Goal: Information Seeking & Learning: Learn about a topic

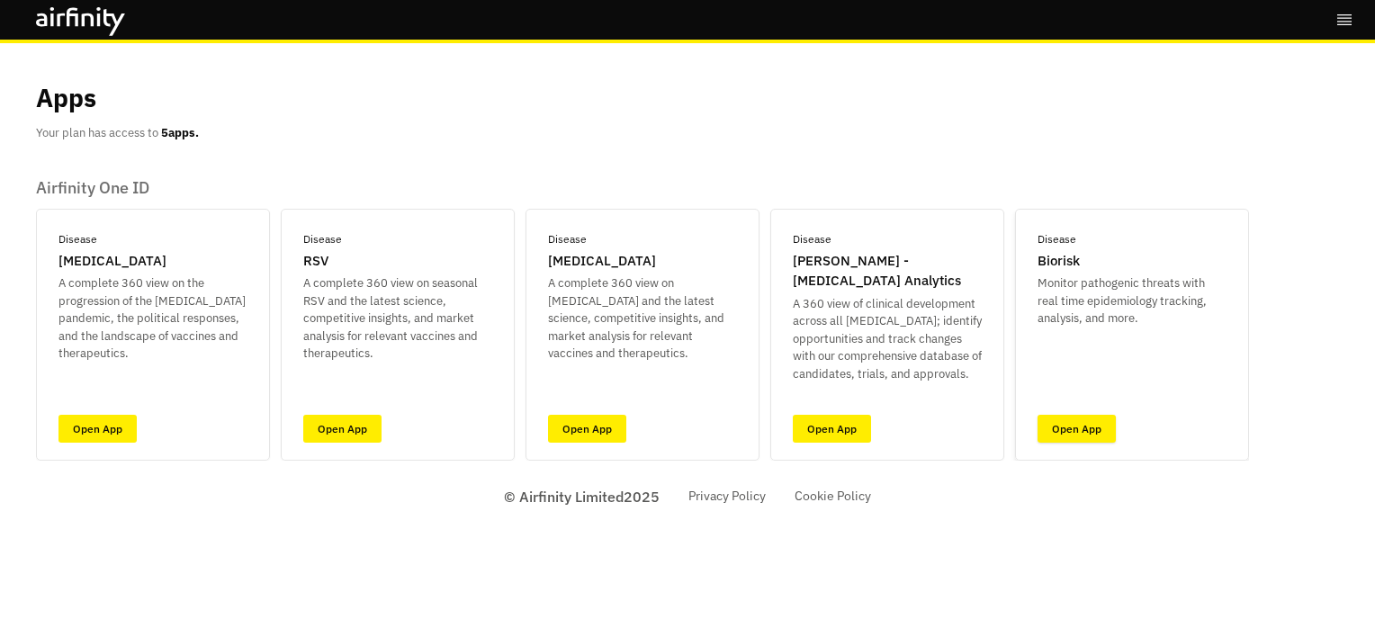
click at [1060, 435] on link "Open App" at bounding box center [1076, 429] width 78 height 28
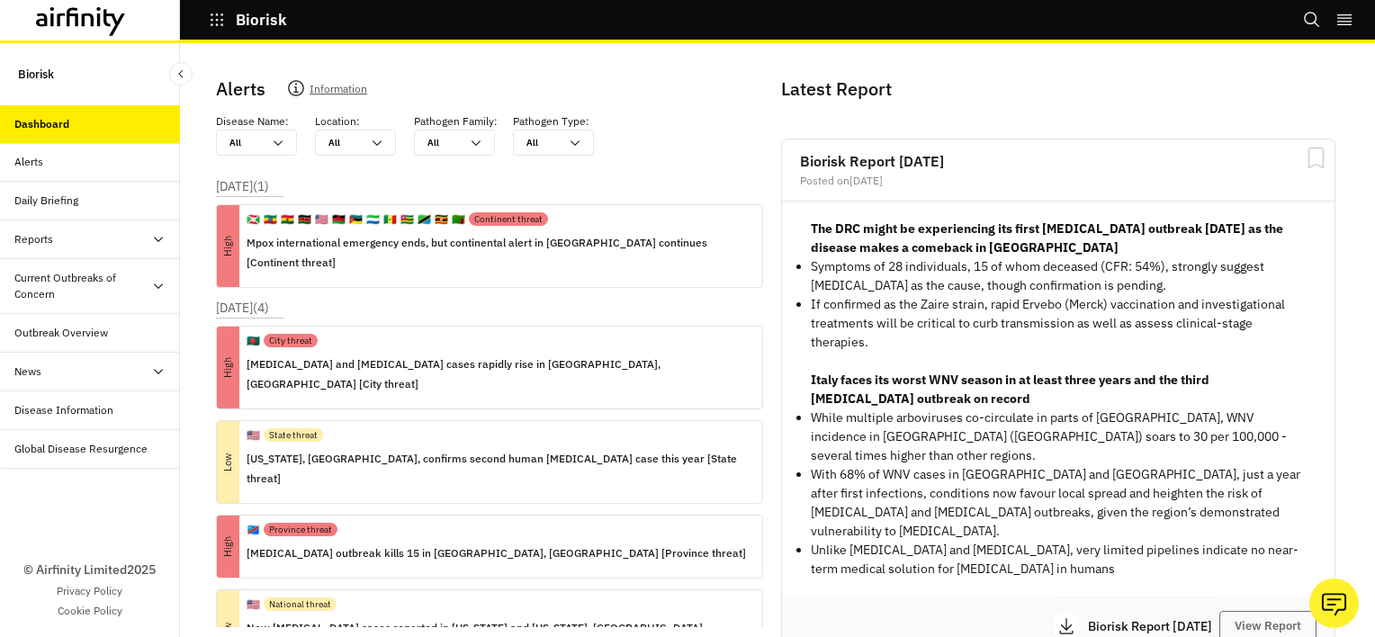
click at [83, 116] on div "Dashboard" at bounding box center [97, 124] width 166 height 16
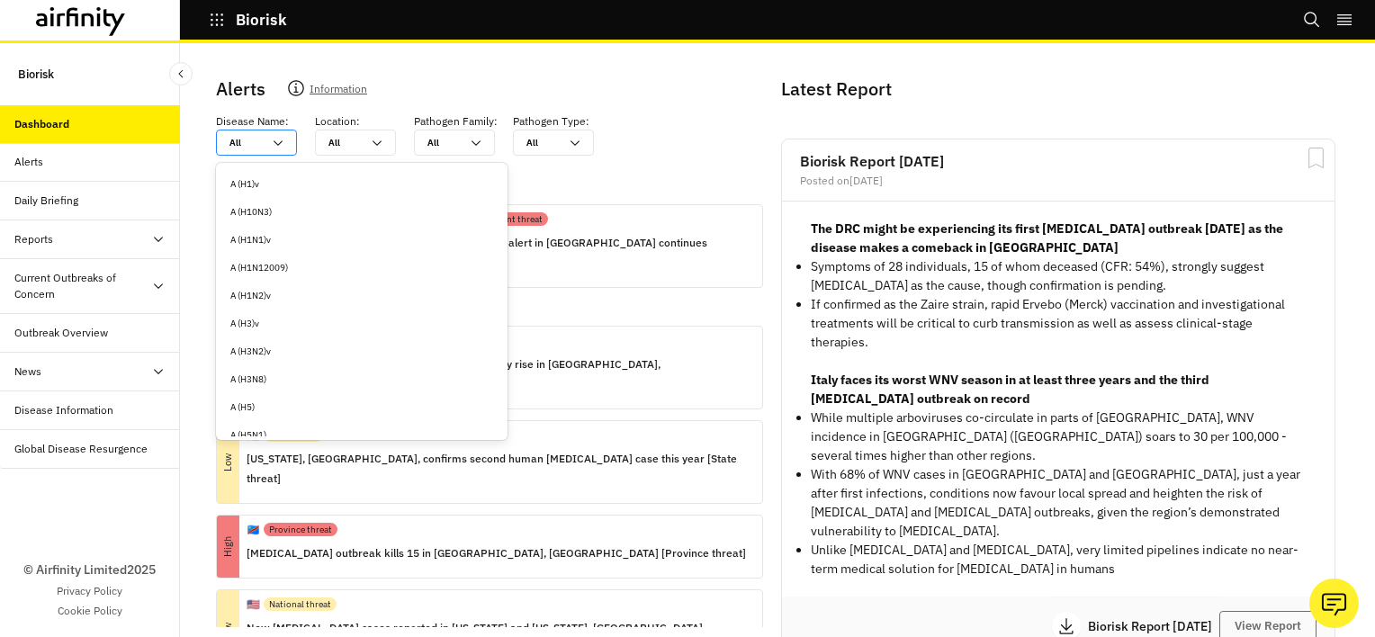
click at [284, 137] on icon at bounding box center [278, 143] width 14 height 14
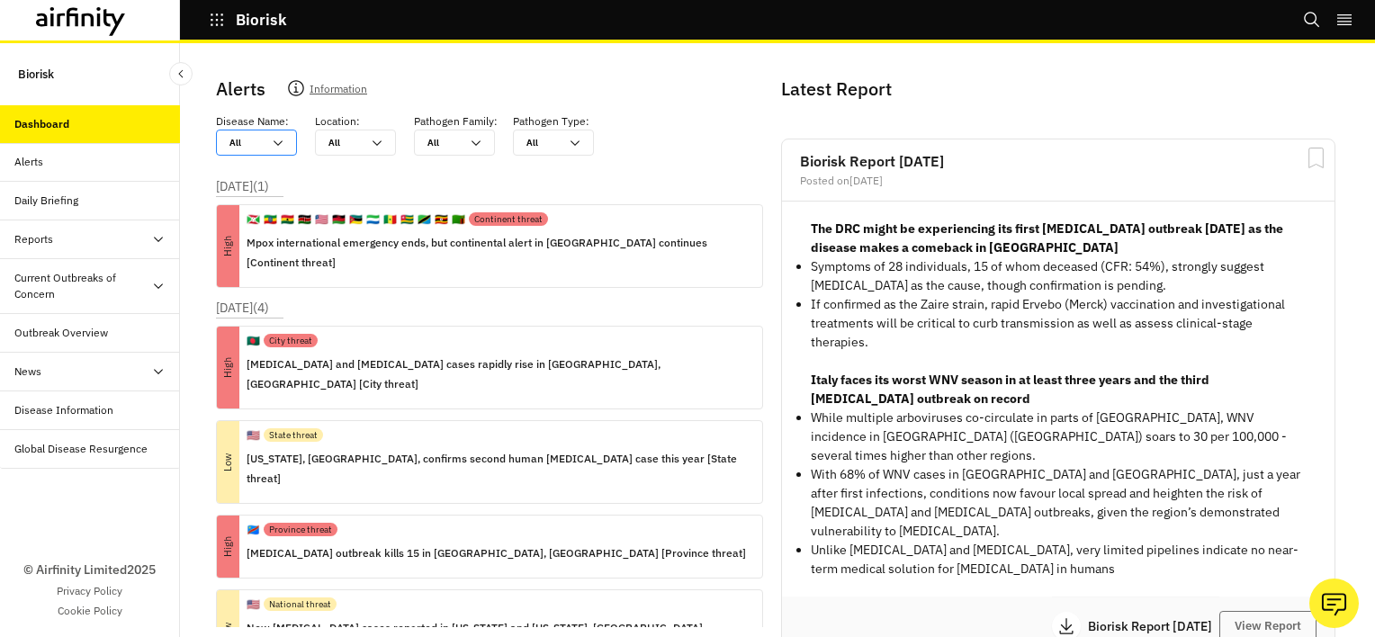
click at [284, 137] on icon at bounding box center [278, 143] width 14 height 14
click at [31, 78] on p "Biorisk" at bounding box center [36, 74] width 36 height 33
click at [32, 74] on p "Biorisk" at bounding box center [36, 74] width 36 height 33
click at [94, 452] on div "Global Disease Resurgence" at bounding box center [80, 449] width 133 height 16
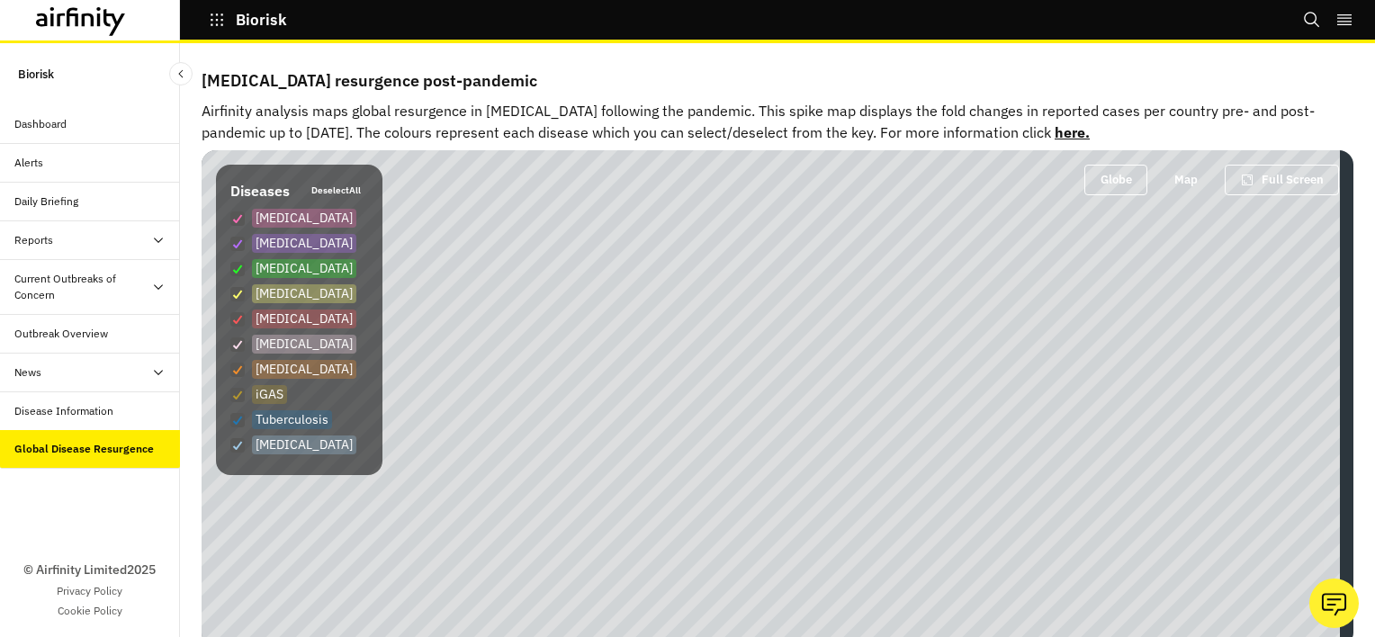
click at [94, 417] on div "Disease Information" at bounding box center [63, 411] width 99 height 16
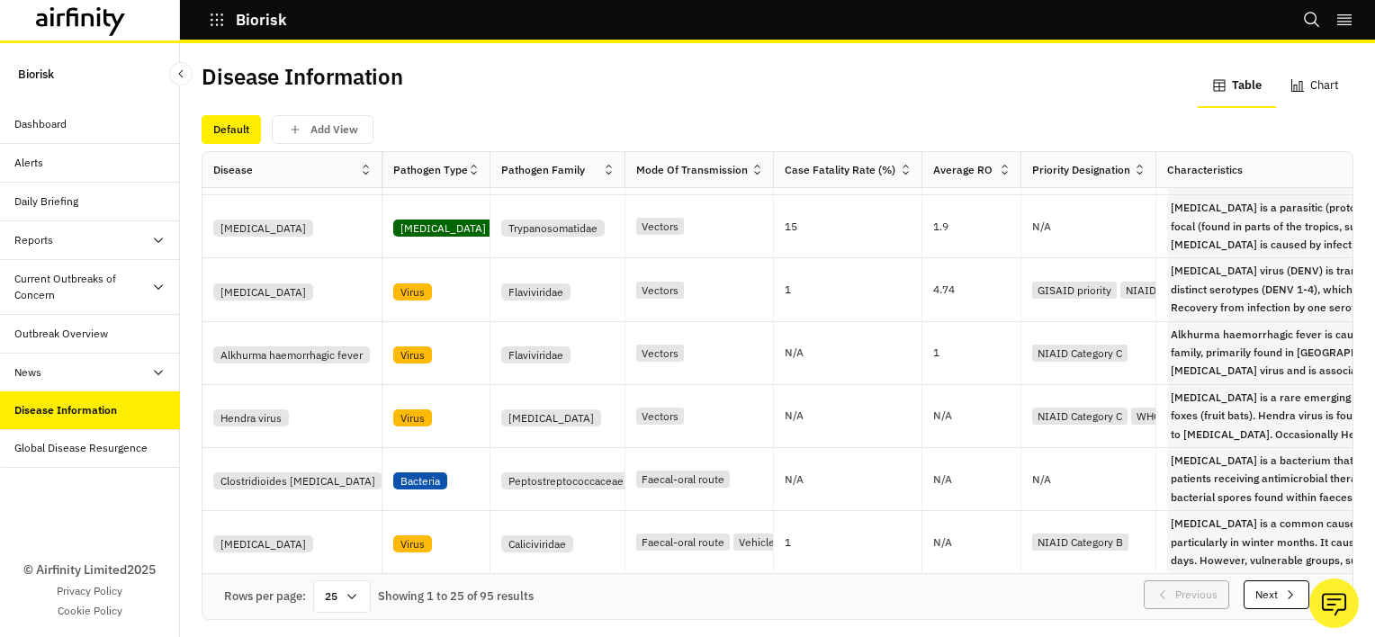
scroll to position [15, 0]
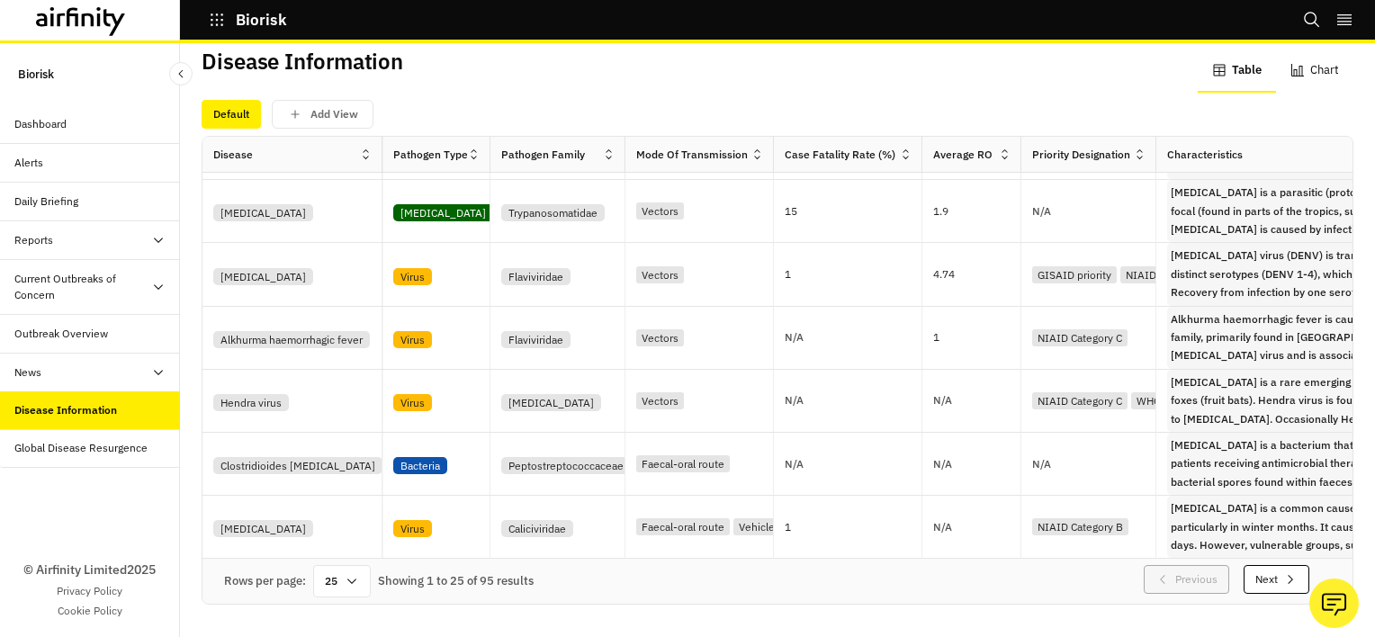
click at [68, 332] on div "Outbreak Overview" at bounding box center [61, 334] width 94 height 16
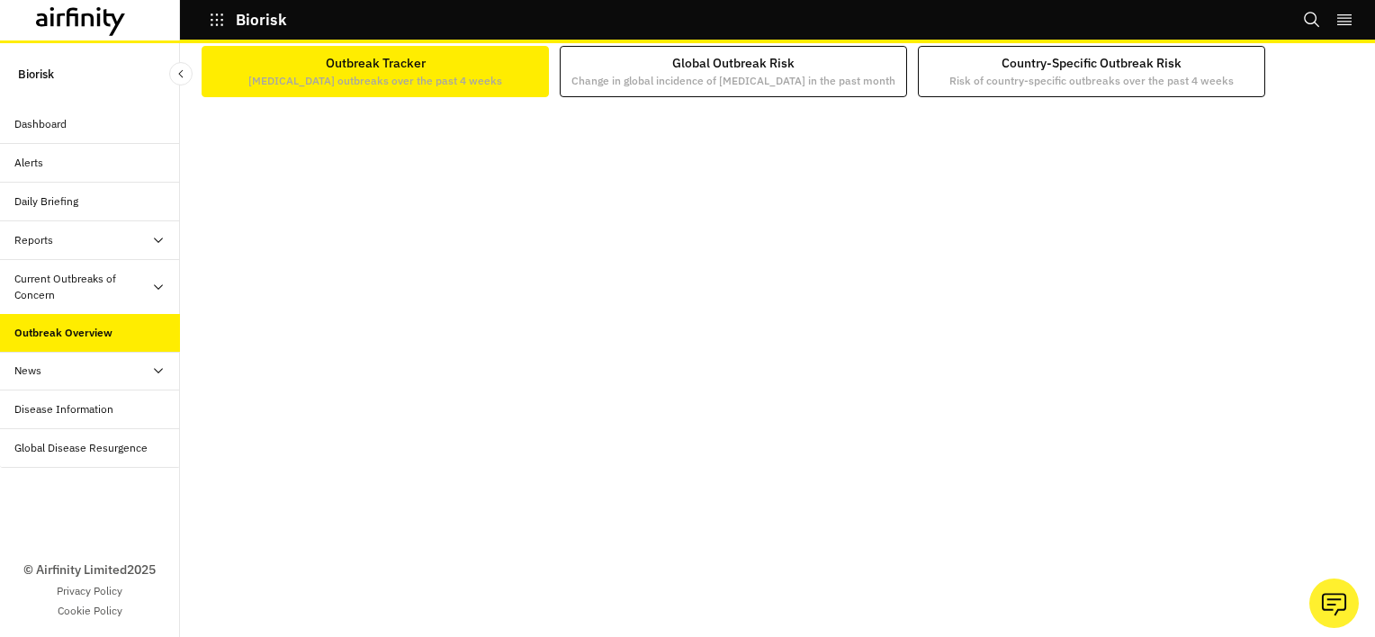
scroll to position [2, 0]
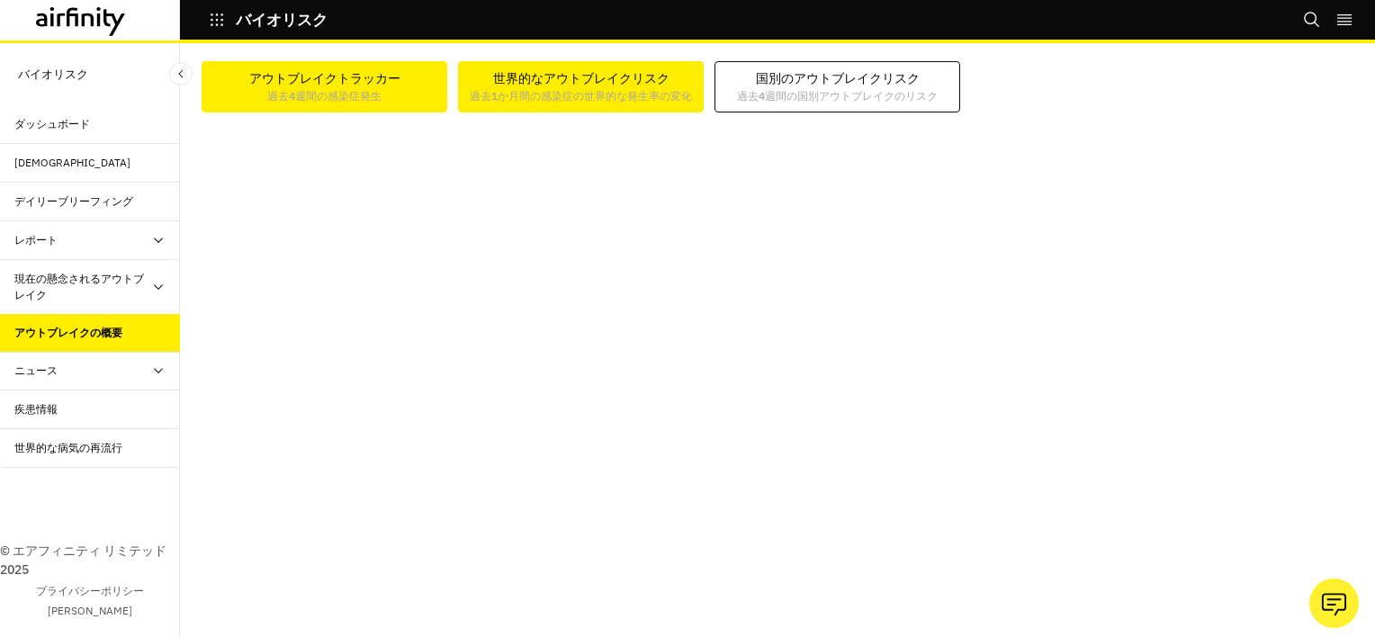
click at [565, 70] on font "世界的なアウトブレイクリスク" at bounding box center [581, 78] width 222 height 19
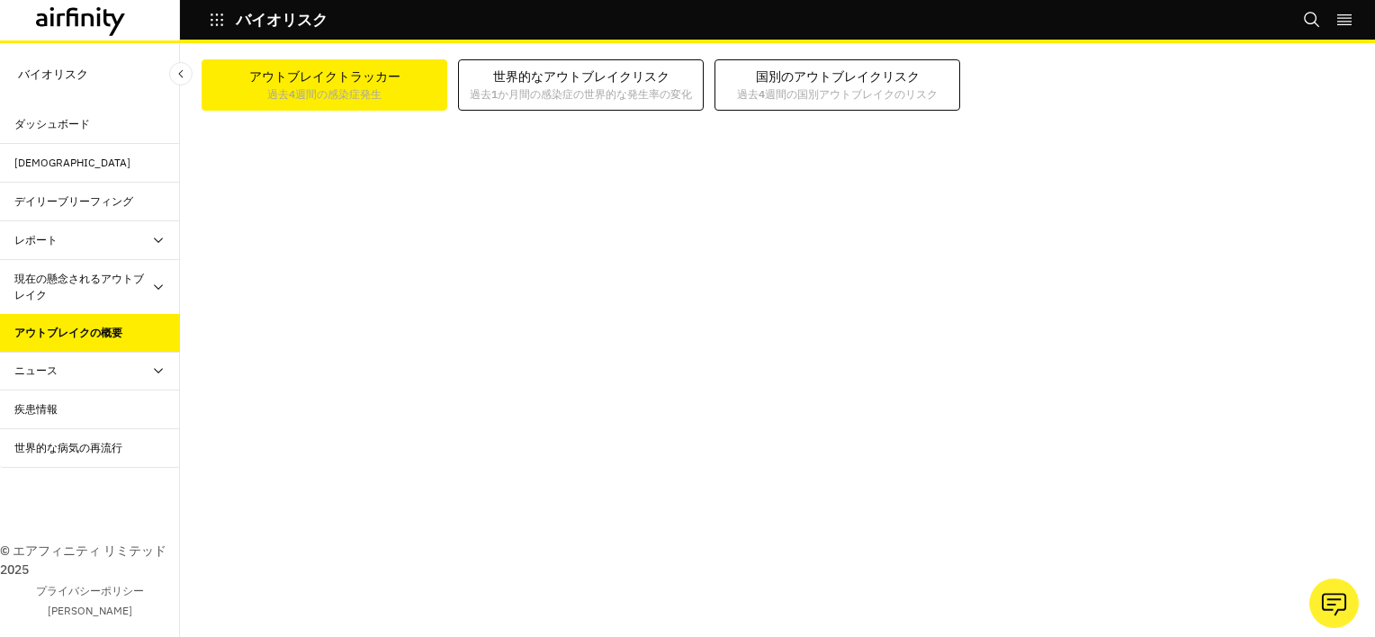
click at [358, 82] on font "アウトブレイクトラッカー" at bounding box center [324, 76] width 151 height 19
click at [45, 207] on div "デイリーブリーフィング" at bounding box center [73, 201] width 119 height 16
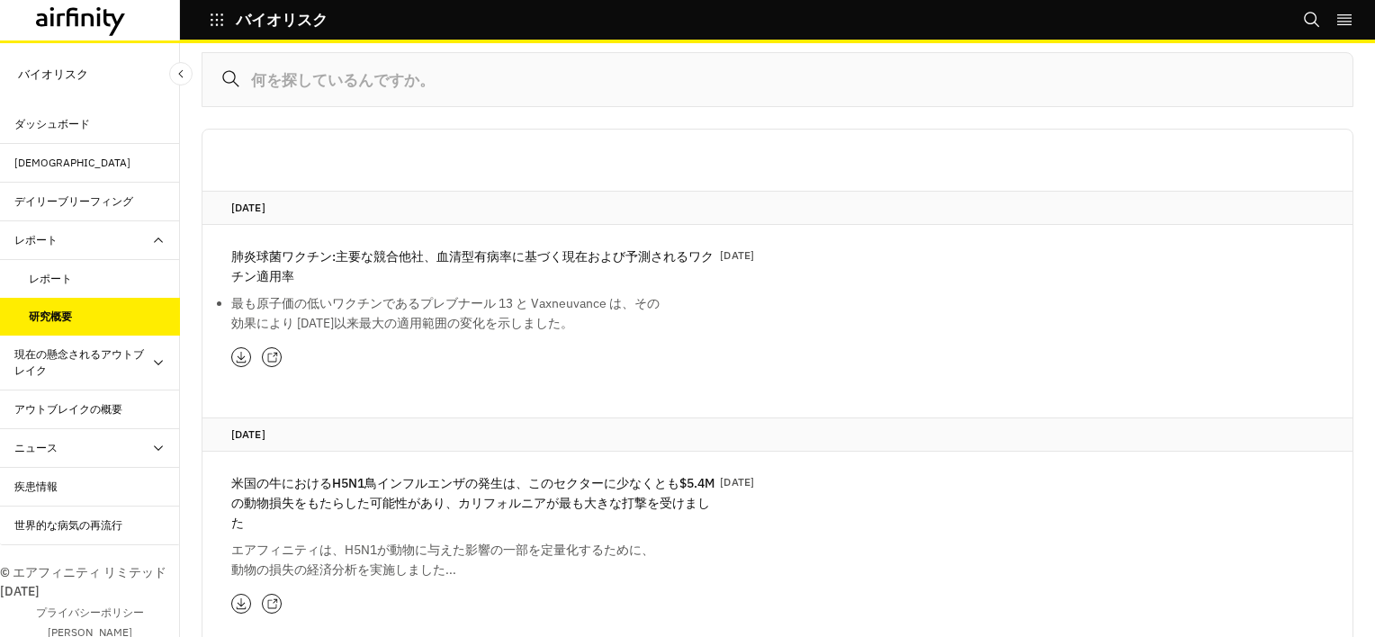
scroll to position [270, 0]
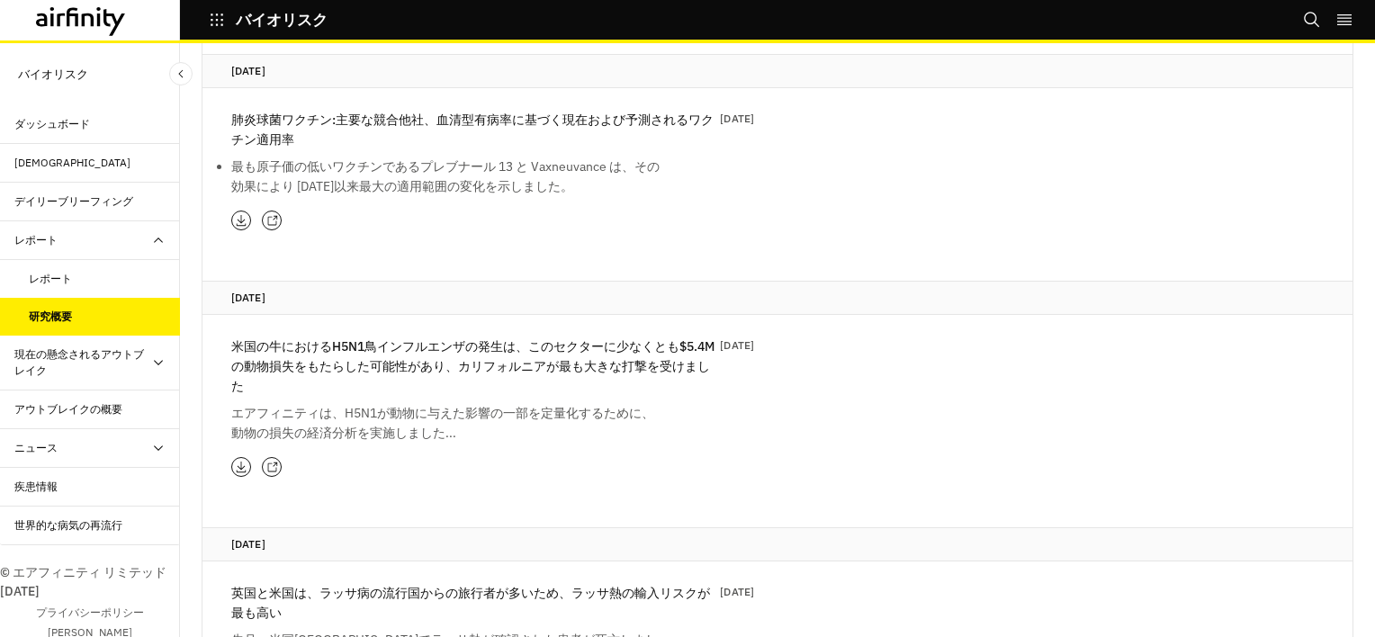
click at [29, 356] on div "現在の懸念されるアウトブレイク" at bounding box center [82, 362] width 137 height 32
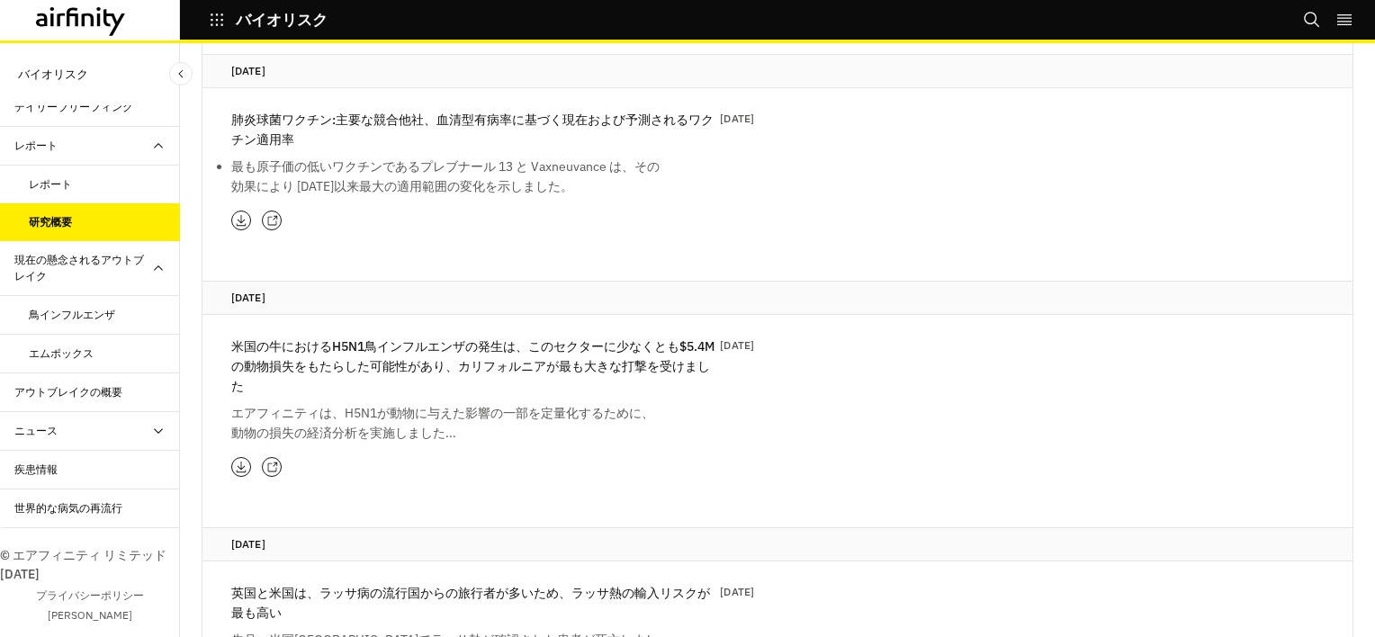
scroll to position [96, 0]
click at [56, 421] on div "ニュース" at bounding box center [35, 429] width 43 height 16
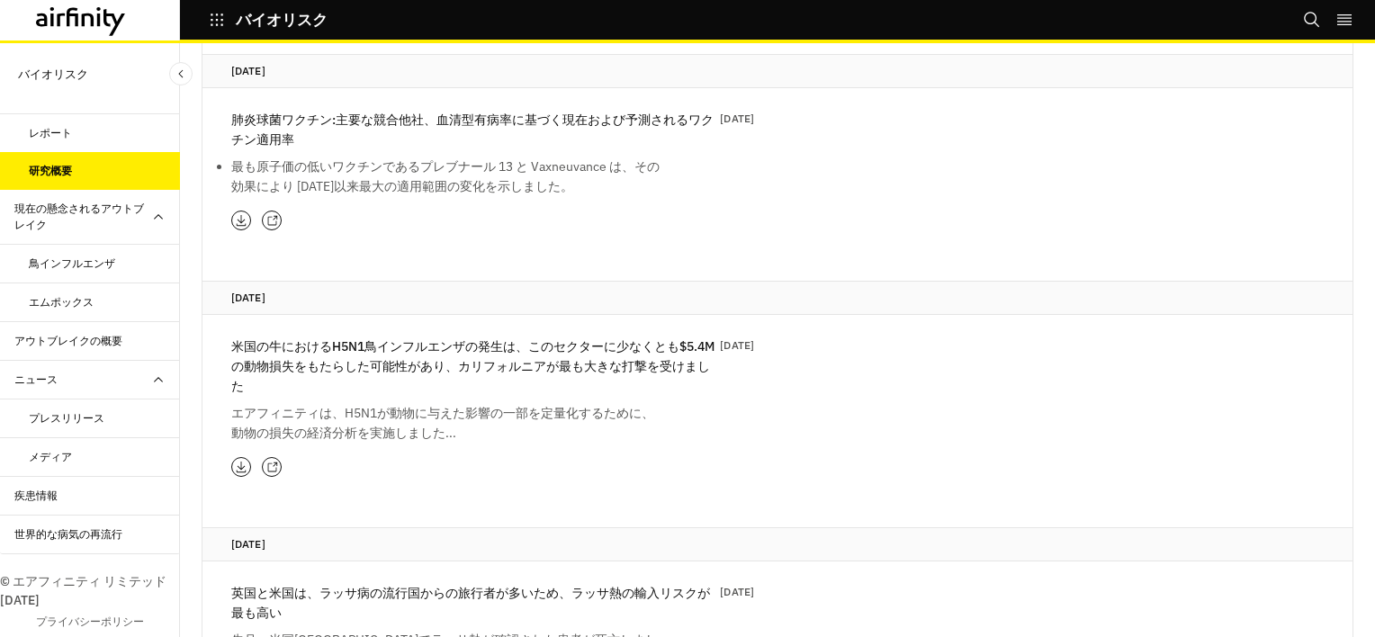
scroll to position [173, 0]
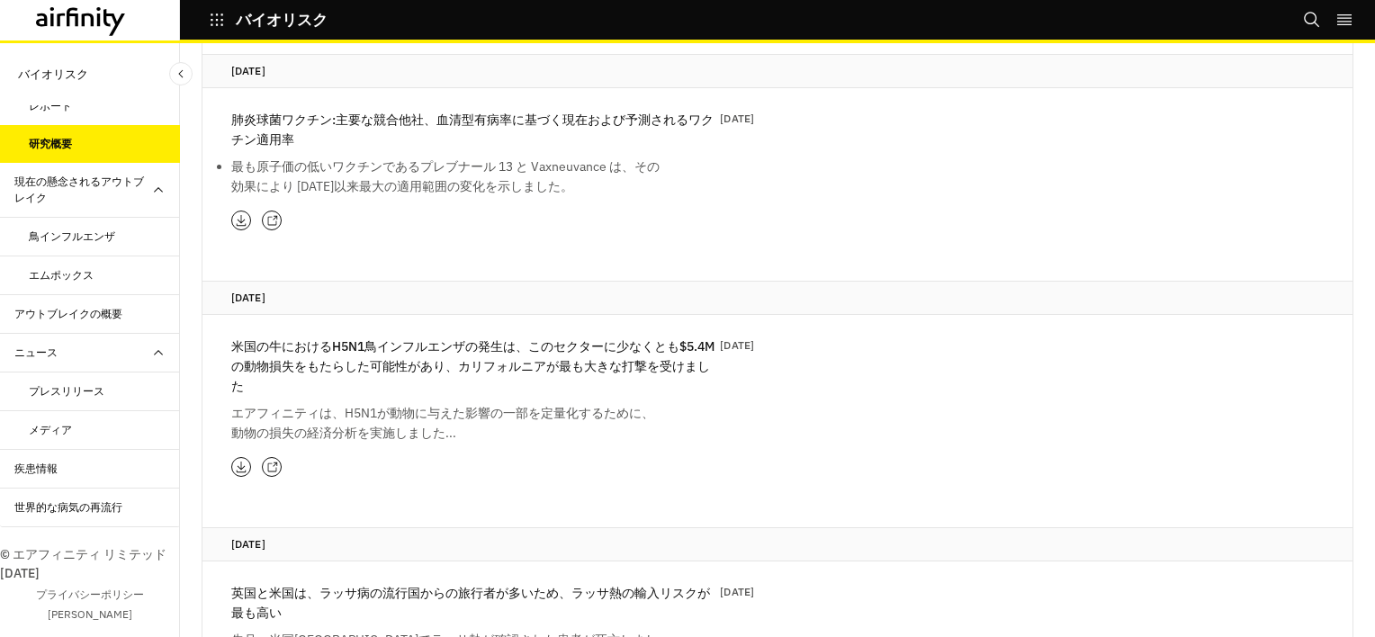
click at [31, 473] on div "疾患情報" at bounding box center [35, 469] width 43 height 16
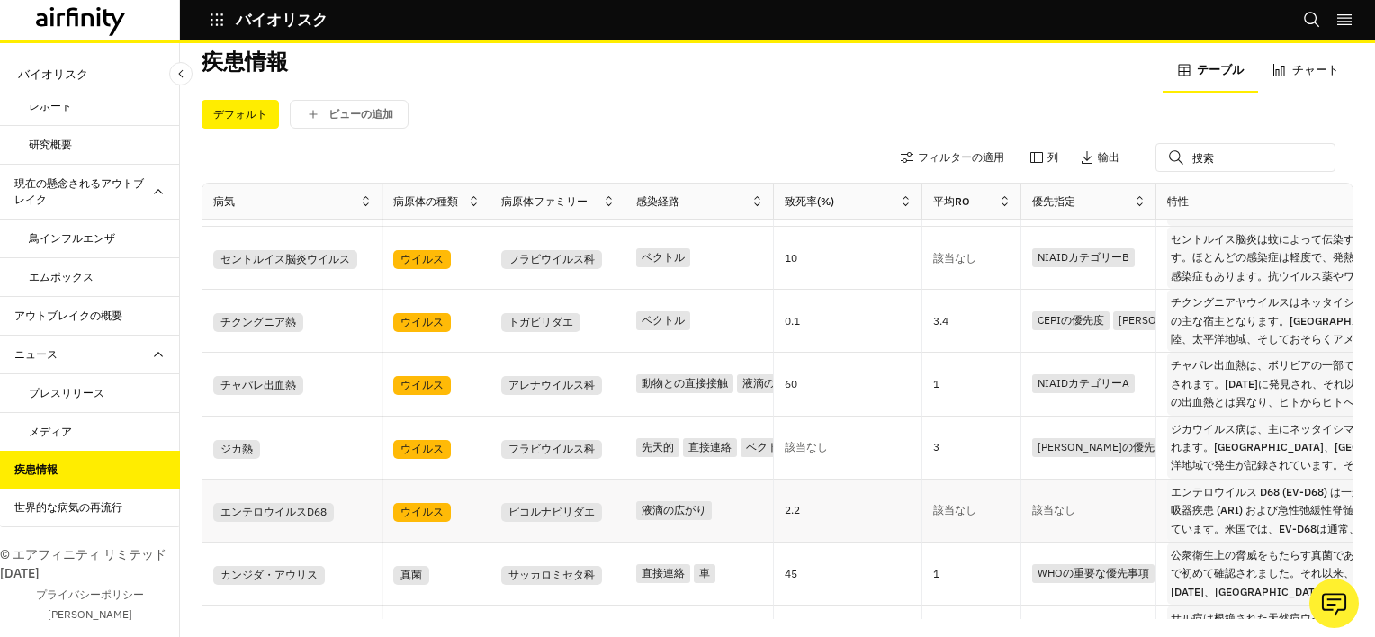
scroll to position [720, 0]
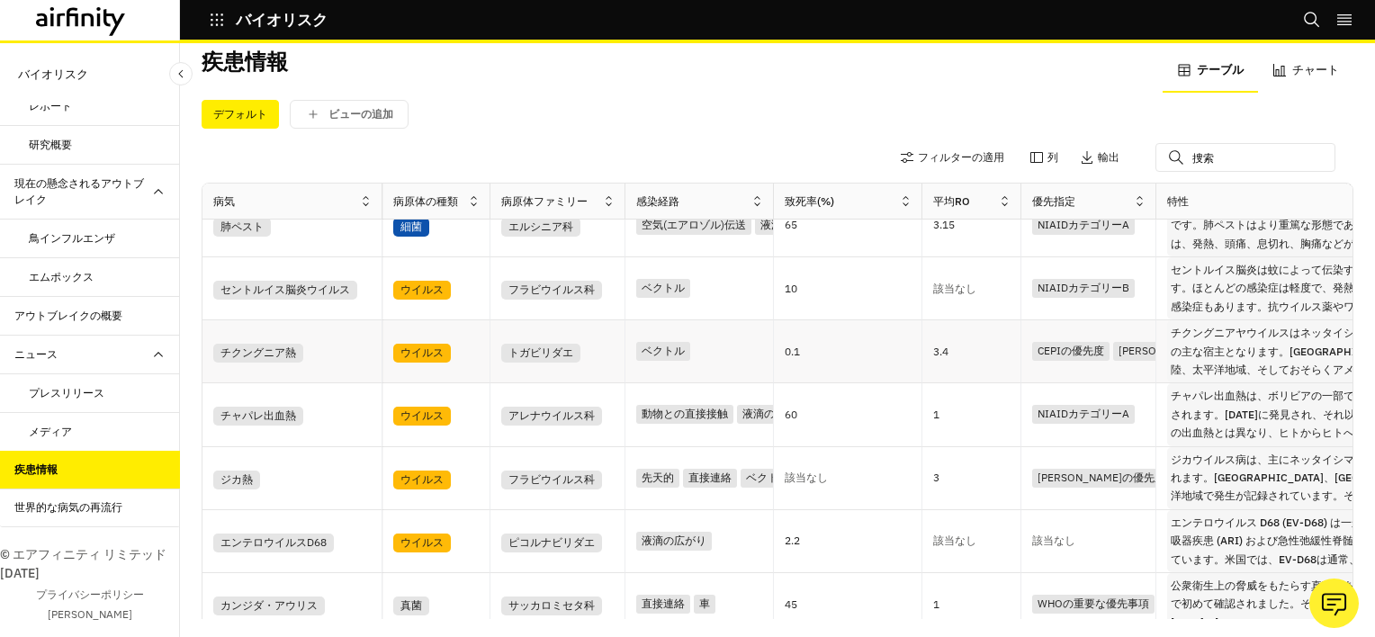
click at [235, 350] on div "チクングニア熱" at bounding box center [258, 353] width 90 height 19
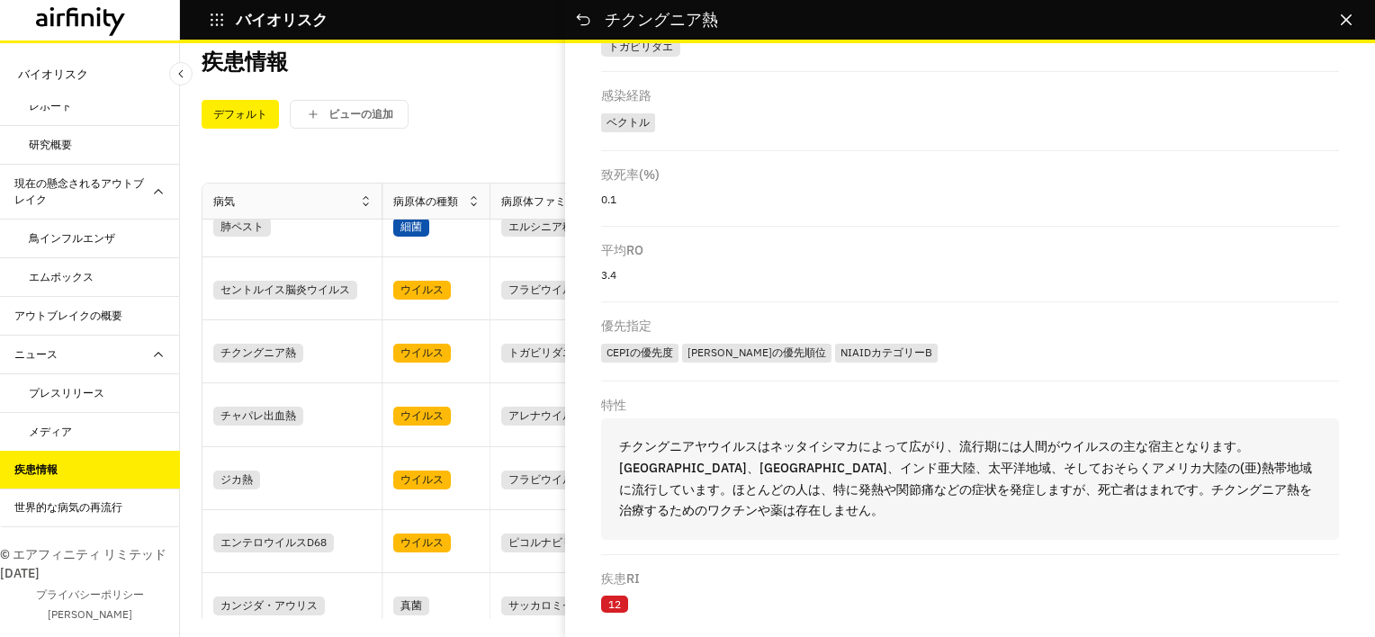
scroll to position [224, 0]
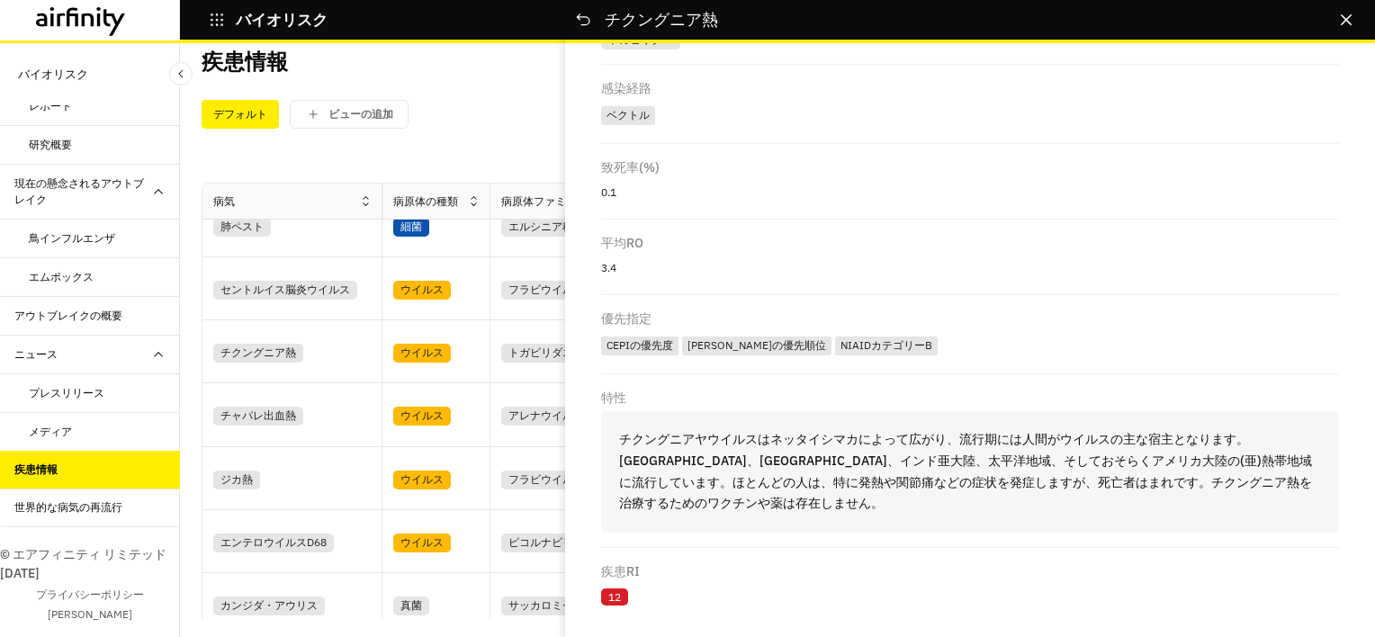
click at [66, 507] on div "世界的な病気の再流行" at bounding box center [68, 507] width 108 height 16
